Goal: Navigation & Orientation: Find specific page/section

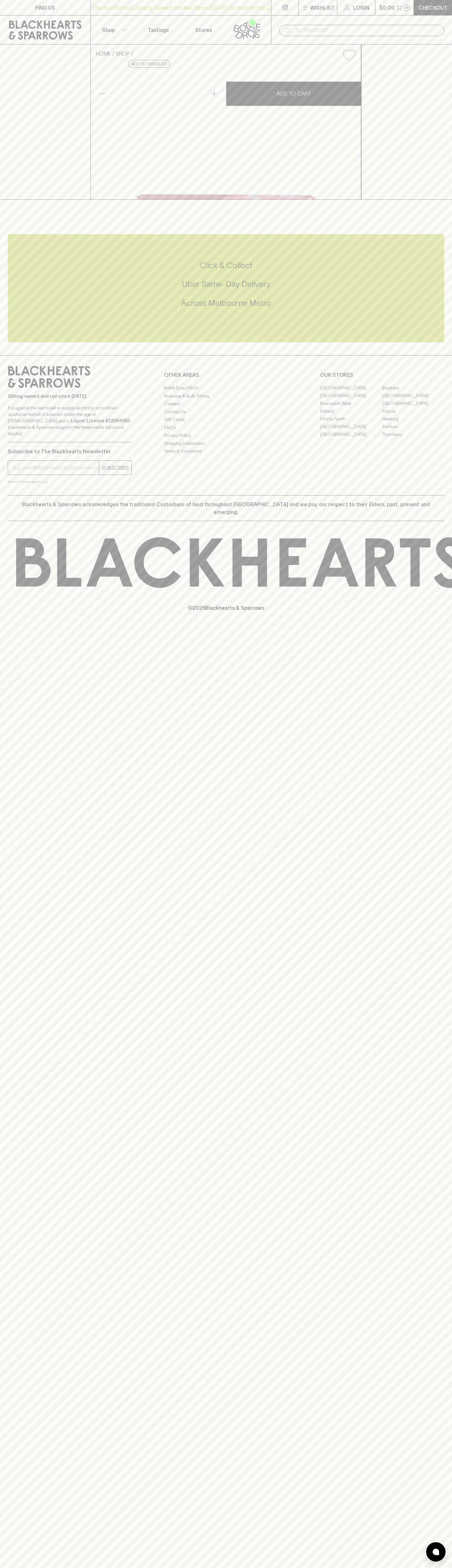
click at [177, 24] on link "Tastings" at bounding box center [158, 29] width 45 height 29
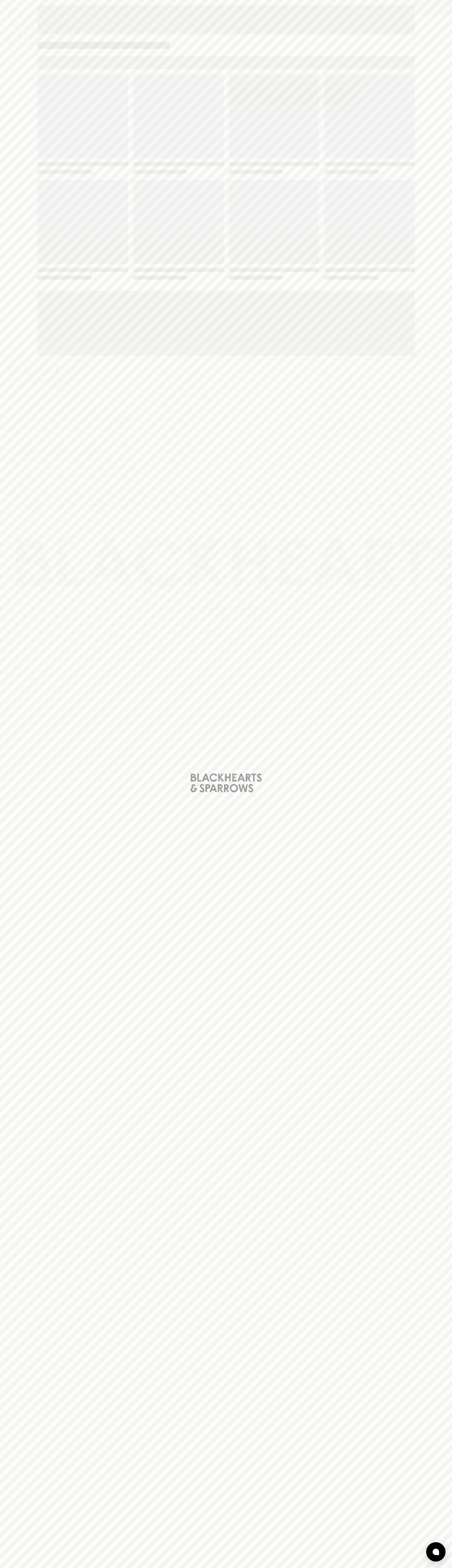
click at [436, 1567] on html "FIND US | No Bad Bottles | Sibling Owned and Run Since [DATE] | No Bad Bottles …" at bounding box center [226, 784] width 452 height 1568
click at [398, 1567] on html "FIND US | No Bad Bottles | Sibling Owned and Run Since [DATE] | No Bad Bottles …" at bounding box center [226, 784] width 452 height 1568
click at [25, 1109] on div "Loading" at bounding box center [226, 784] width 452 height 1568
